Goal: Check status: Check status

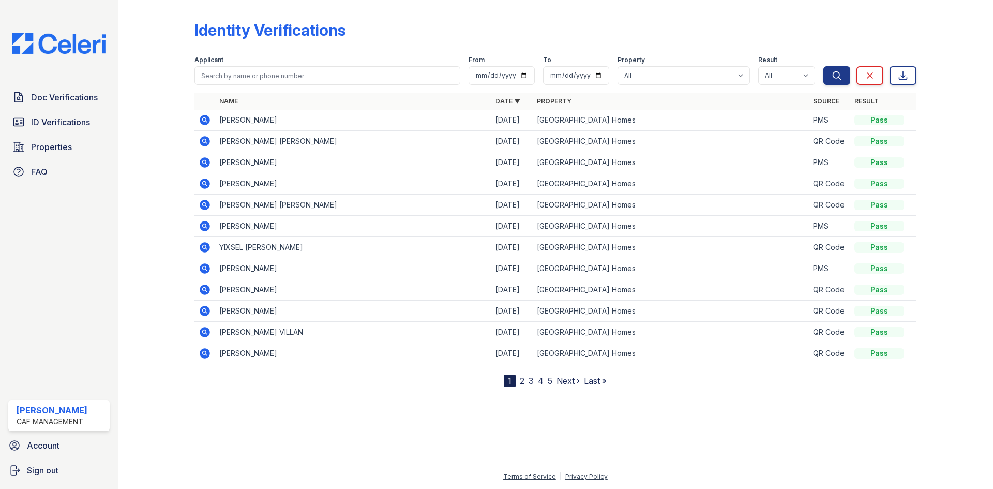
click at [138, 43] on div at bounding box center [164, 195] width 60 height 383
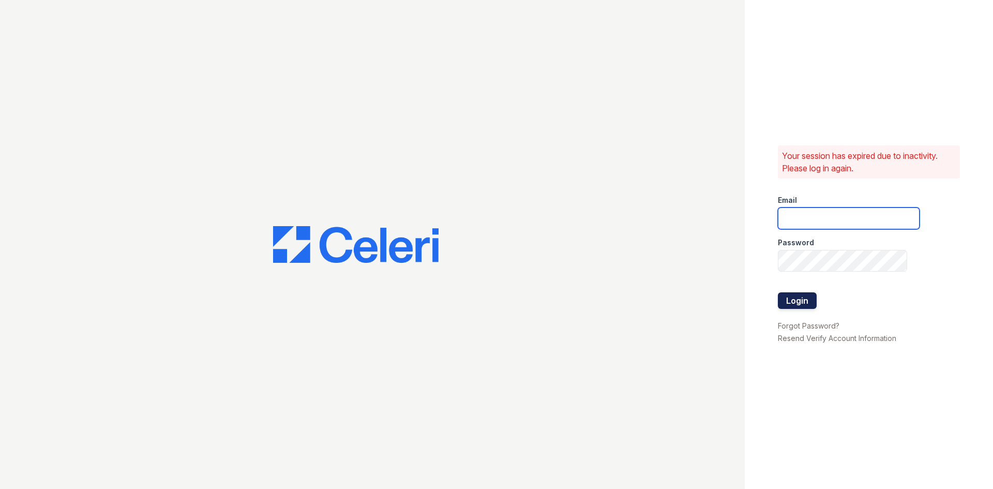
type input "[DOMAIN_NAME][EMAIL_ADDRESS][DOMAIN_NAME]"
click at [793, 296] on button "Login" at bounding box center [797, 300] width 39 height 17
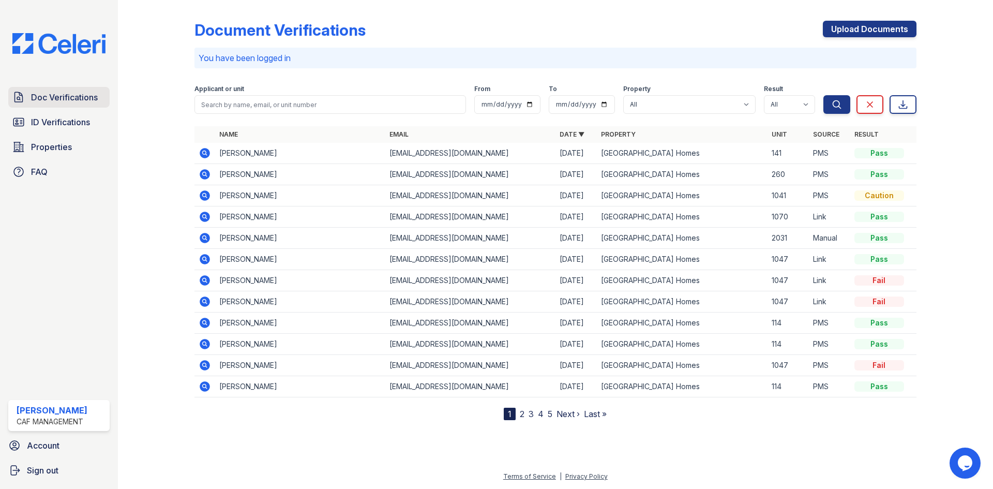
click at [50, 105] on link "Doc Verifications" at bounding box center [58, 97] width 101 height 21
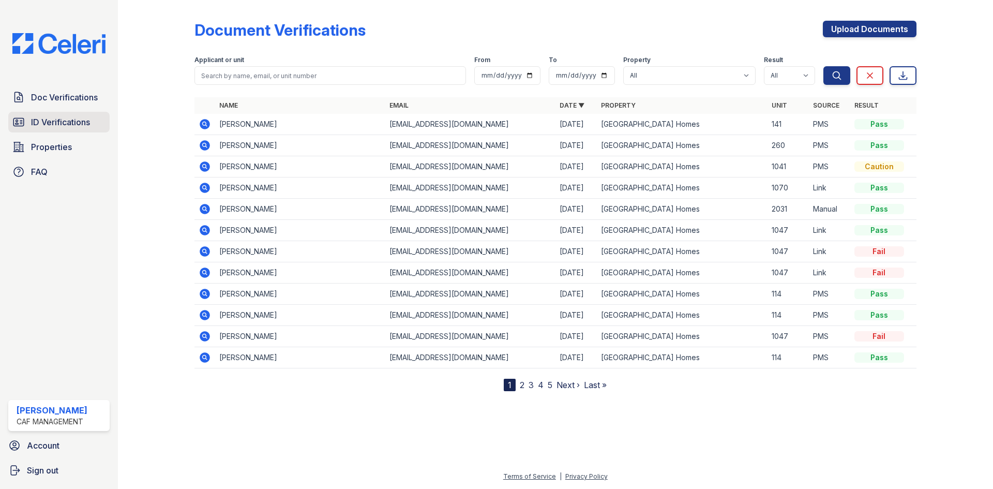
click at [63, 125] on span "ID Verifications" at bounding box center [60, 122] width 59 height 12
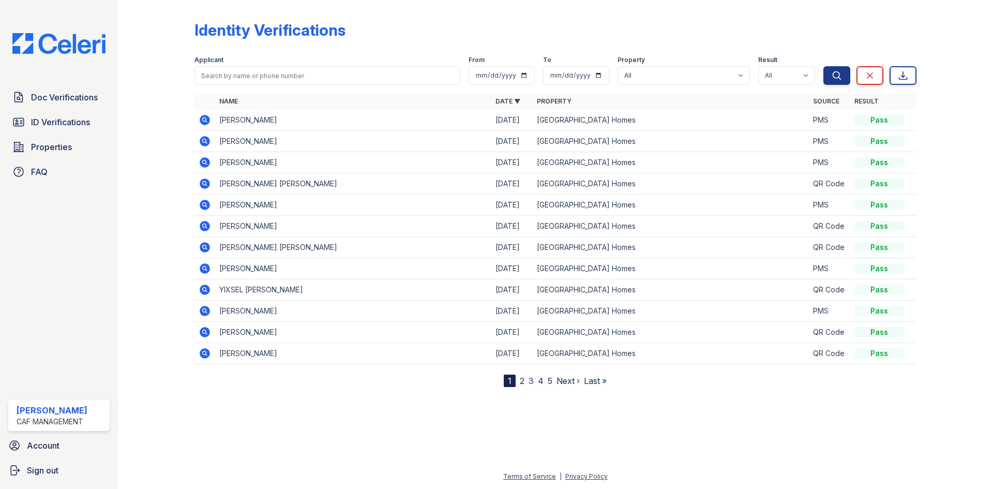
click at [203, 122] on icon at bounding box center [205, 120] width 10 height 10
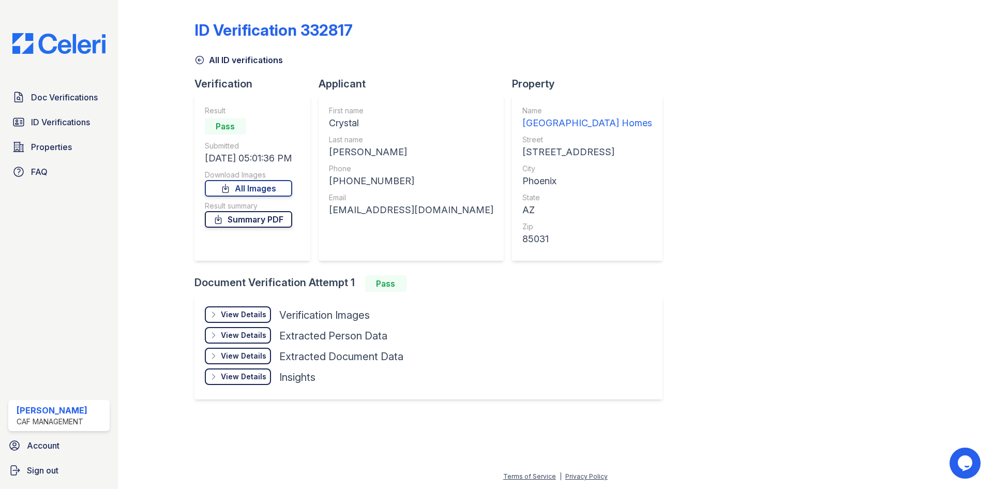
click at [267, 222] on link "Summary PDF" at bounding box center [248, 219] width 87 height 17
drag, startPoint x: 686, startPoint y: 244, endPoint x: 653, endPoint y: 148, distance: 100.9
click at [686, 242] on div "ID Verification 332817 All ID verifications Verification Result Pass Submitted …" at bounding box center [555, 209] width 722 height 410
